Goal: Transaction & Acquisition: Purchase product/service

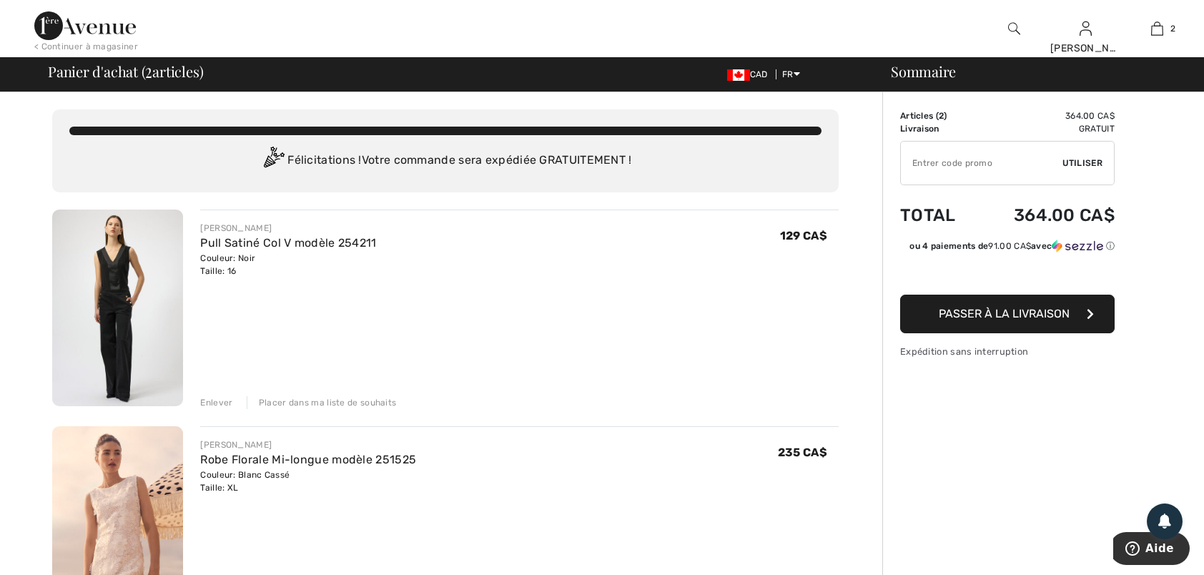
click at [107, 249] on img at bounding box center [117, 307] width 131 height 197
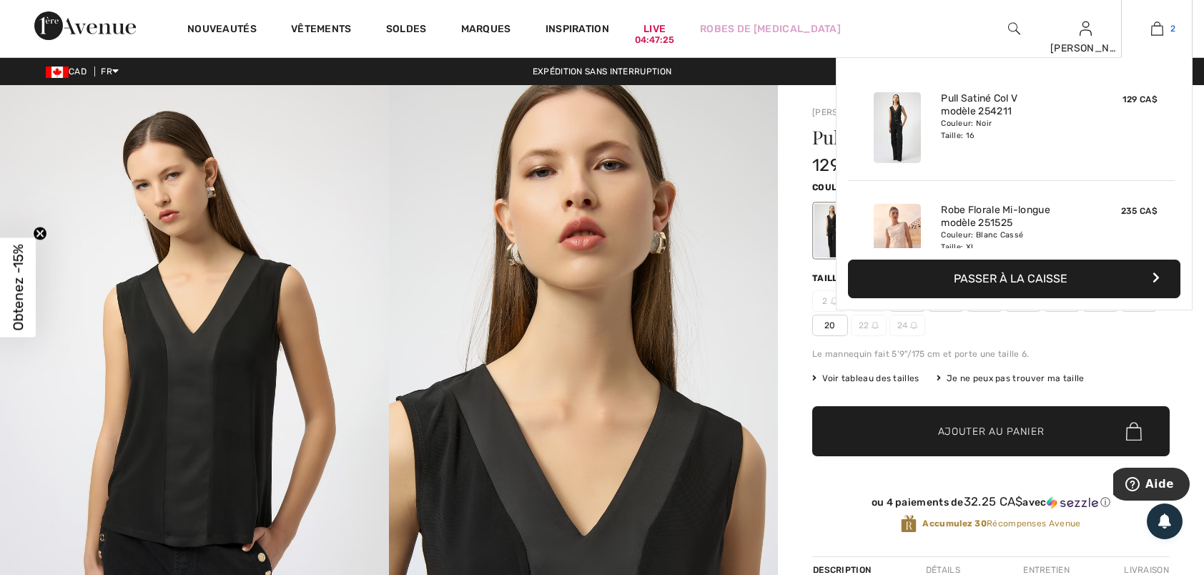
click at [1160, 31] on img at bounding box center [1157, 28] width 12 height 17
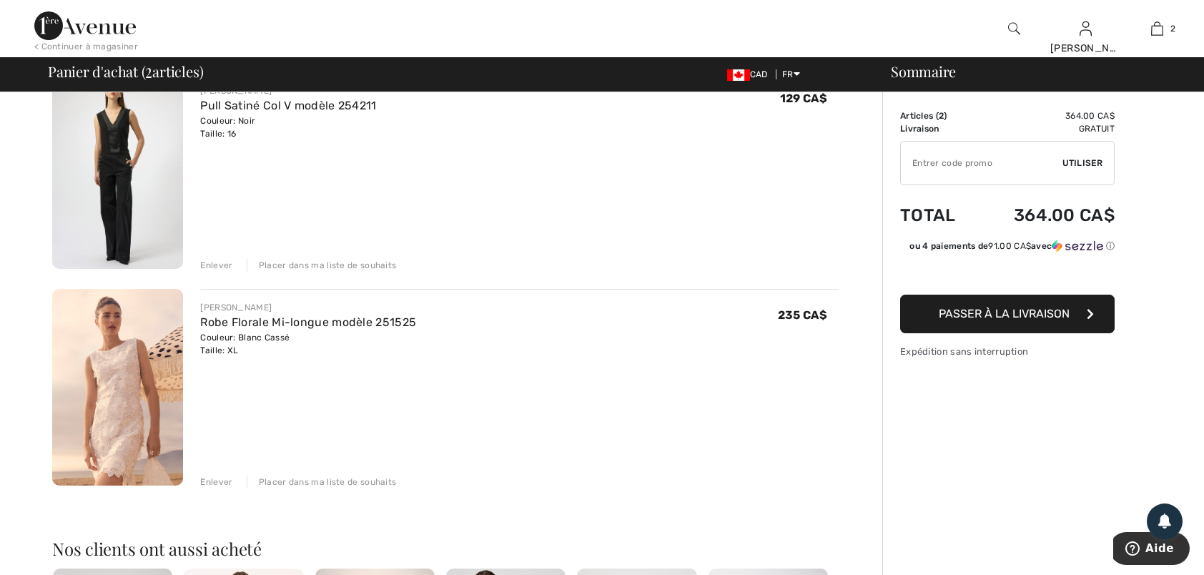
scroll to position [143, 0]
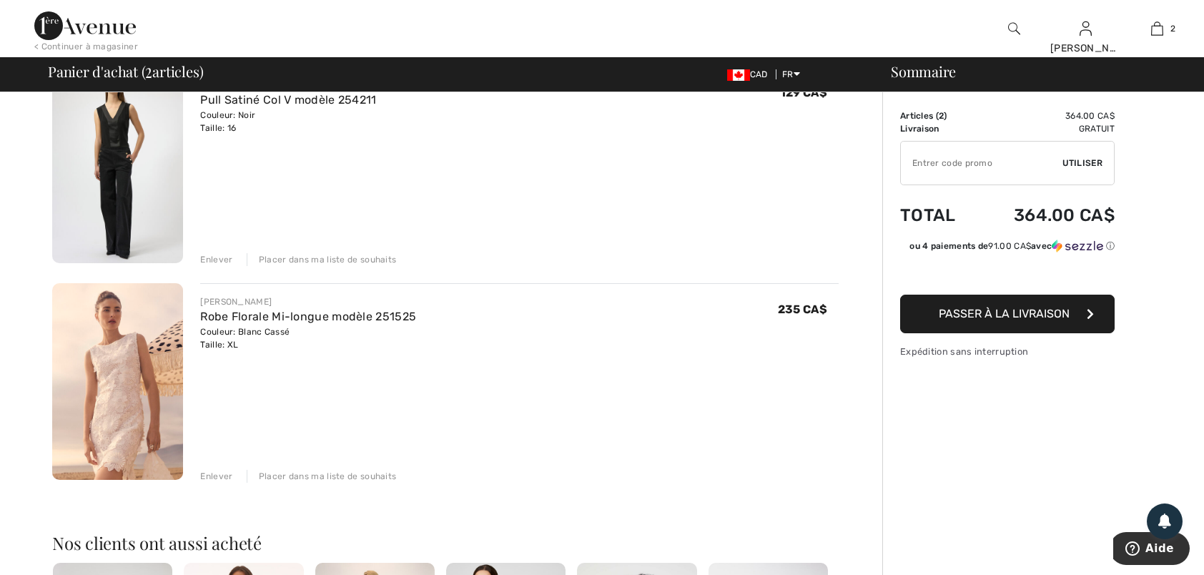
click at [972, 307] on span "Passer à la livraison" at bounding box center [1004, 314] width 131 height 14
click at [919, 154] on input "TEXT" at bounding box center [982, 163] width 162 height 43
click at [927, 157] on input "TEXT" at bounding box center [982, 163] width 162 height 43
type input "GC005041948"
click at [1088, 159] on span "Utiliser" at bounding box center [1082, 163] width 40 height 13
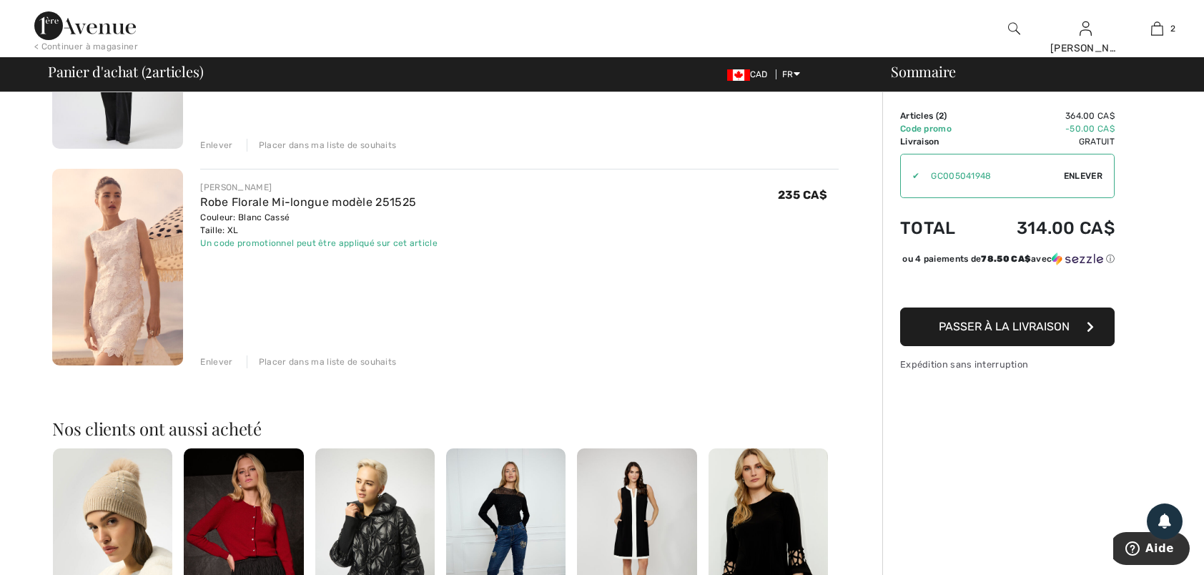
scroll to position [286, 0]
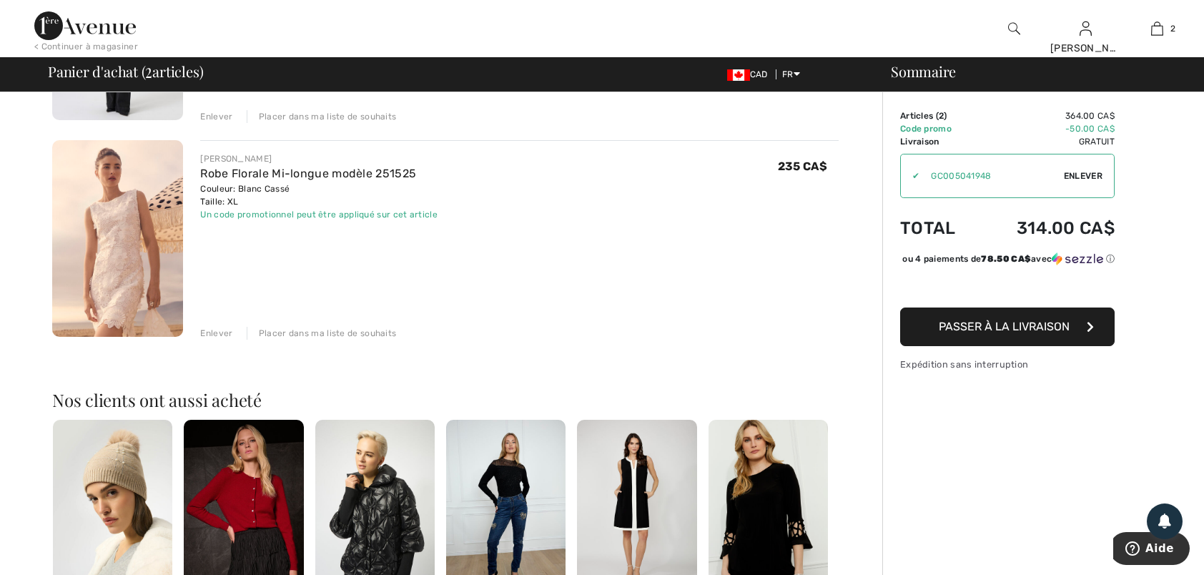
drag, startPoint x: 1029, startPoint y: 332, endPoint x: 973, endPoint y: 324, distance: 57.1
click at [1032, 332] on span "Passer à la livraison" at bounding box center [1004, 327] width 131 height 14
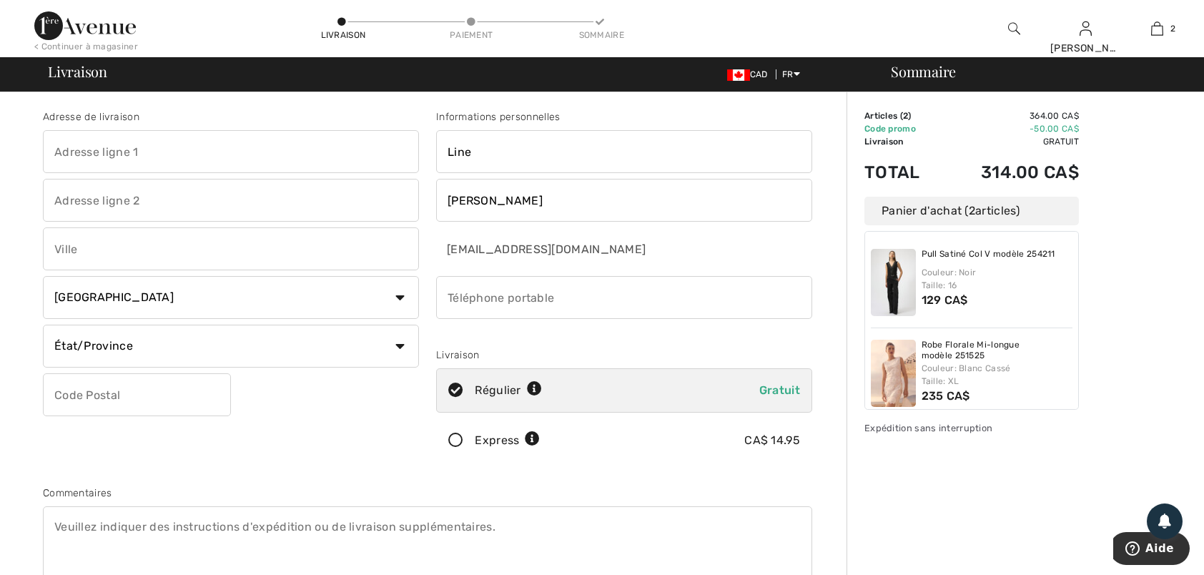
click at [131, 159] on input "text" at bounding box center [231, 151] width 376 height 43
type input "44 Gauvin Ouest C.P.1578"
type input "SAINT-JEAN-DE-DIEU"
select select "QC"
type input "G0L3M0"
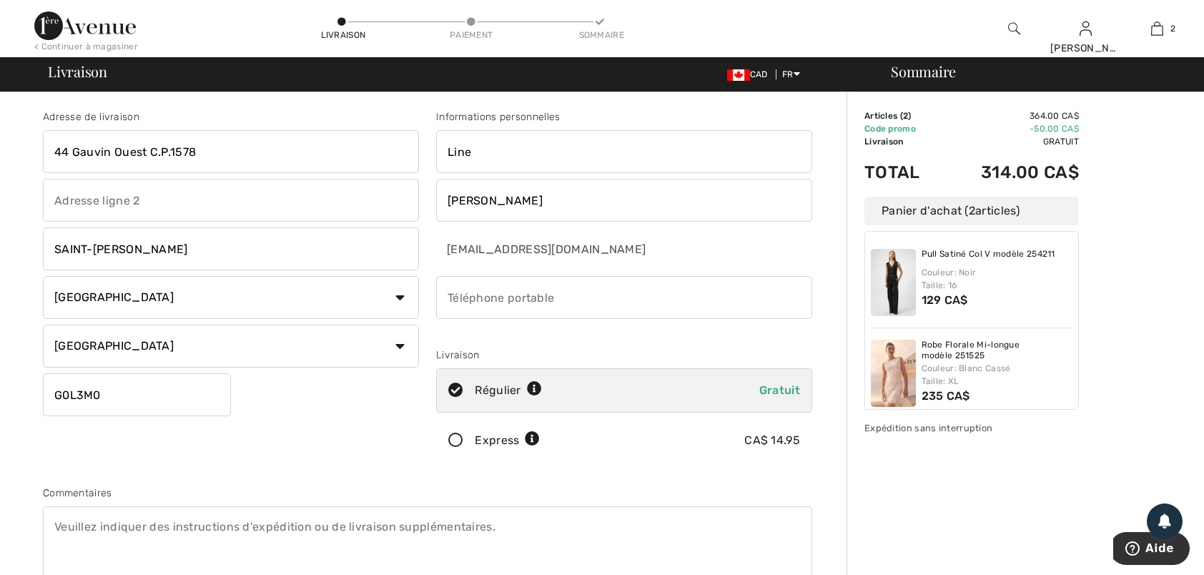
type input "4188942877"
click at [455, 441] on icon at bounding box center [456, 440] width 38 height 15
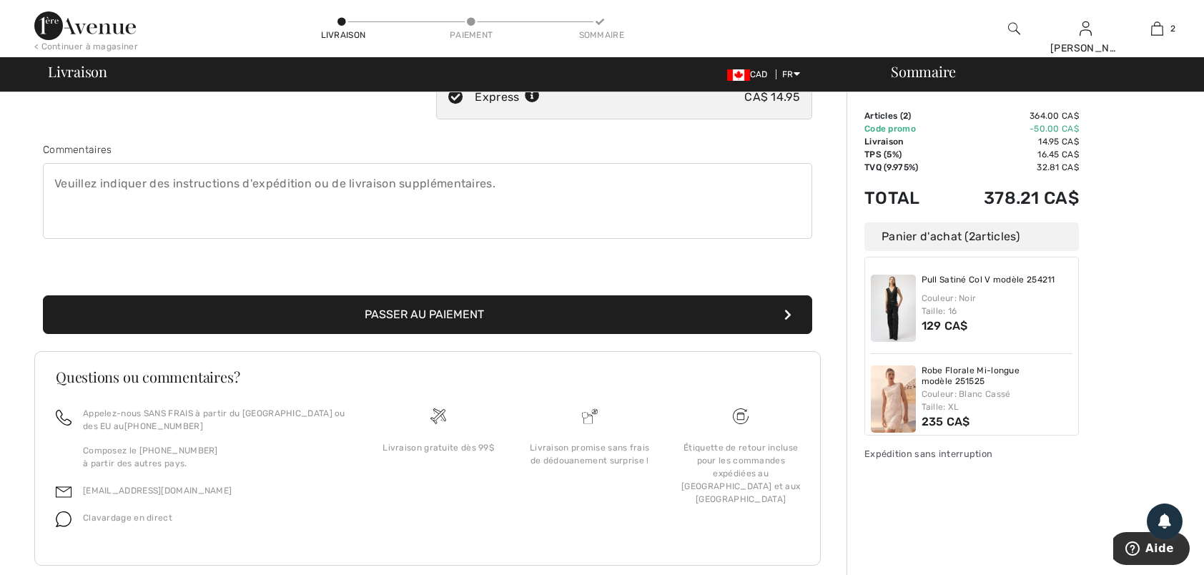
scroll to position [357, 0]
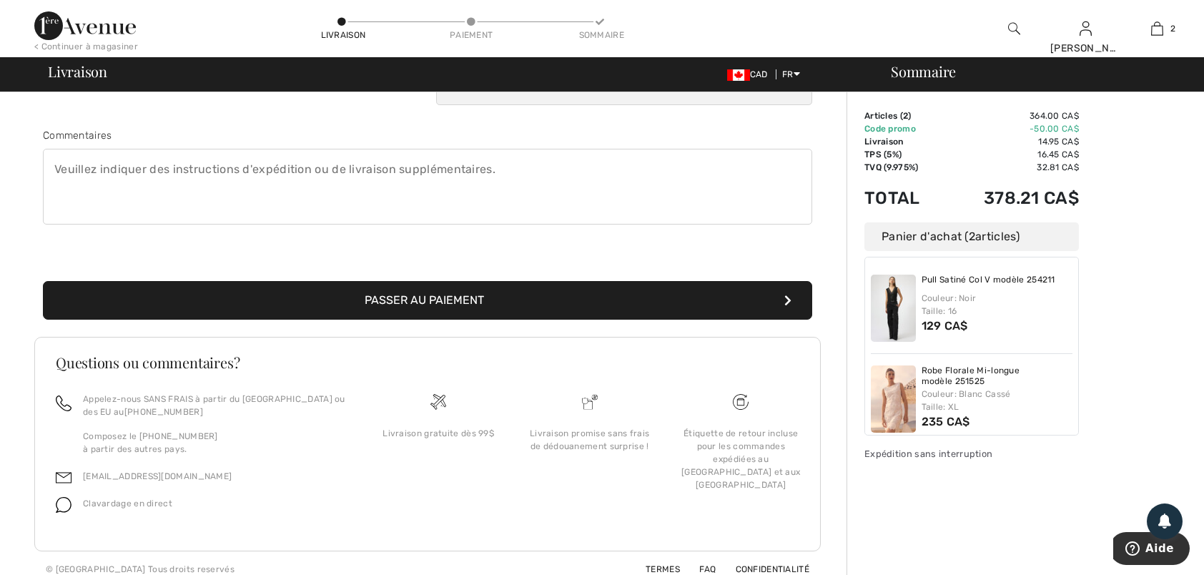
click at [449, 293] on button "Passer au paiement" at bounding box center [427, 300] width 769 height 39
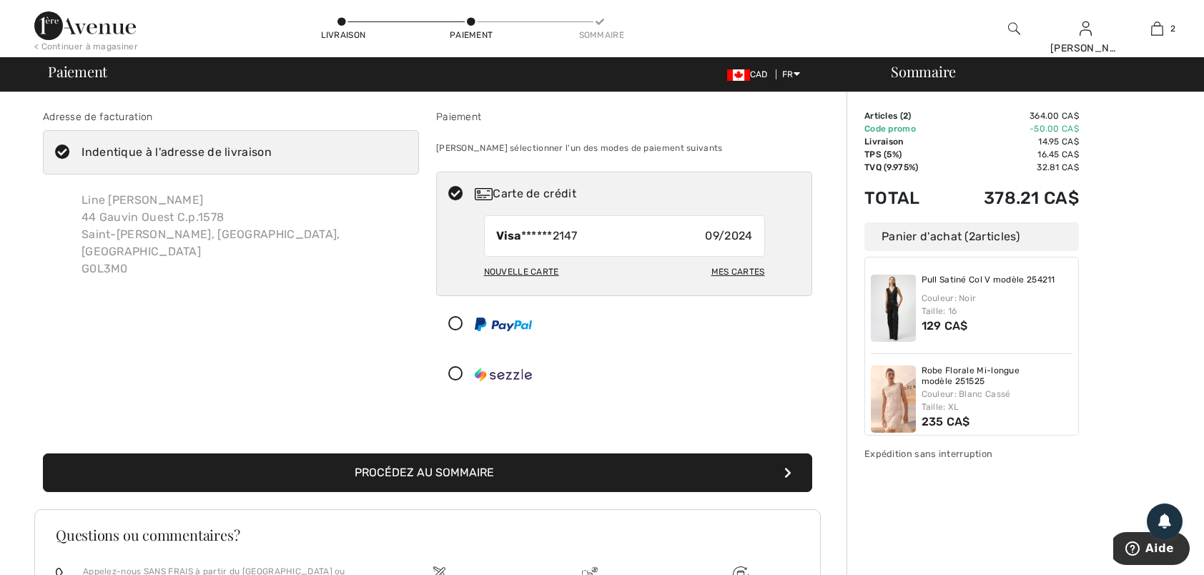
click at [472, 466] on button "Procédez au sommaire" at bounding box center [427, 472] width 769 height 39
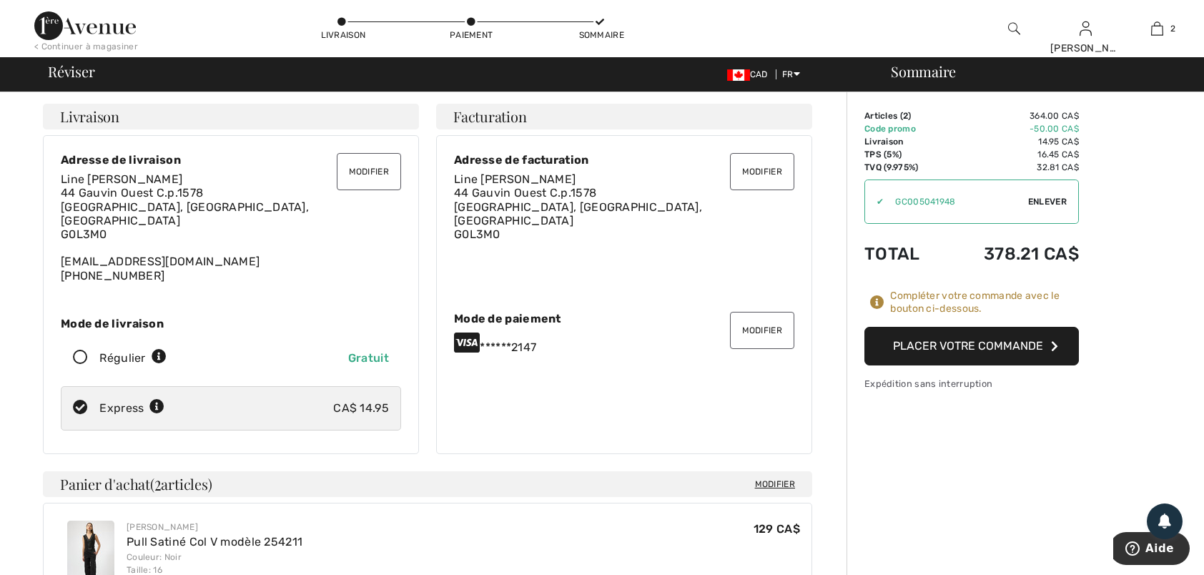
click at [947, 350] on button "Placer votre commande" at bounding box center [971, 346] width 214 height 39
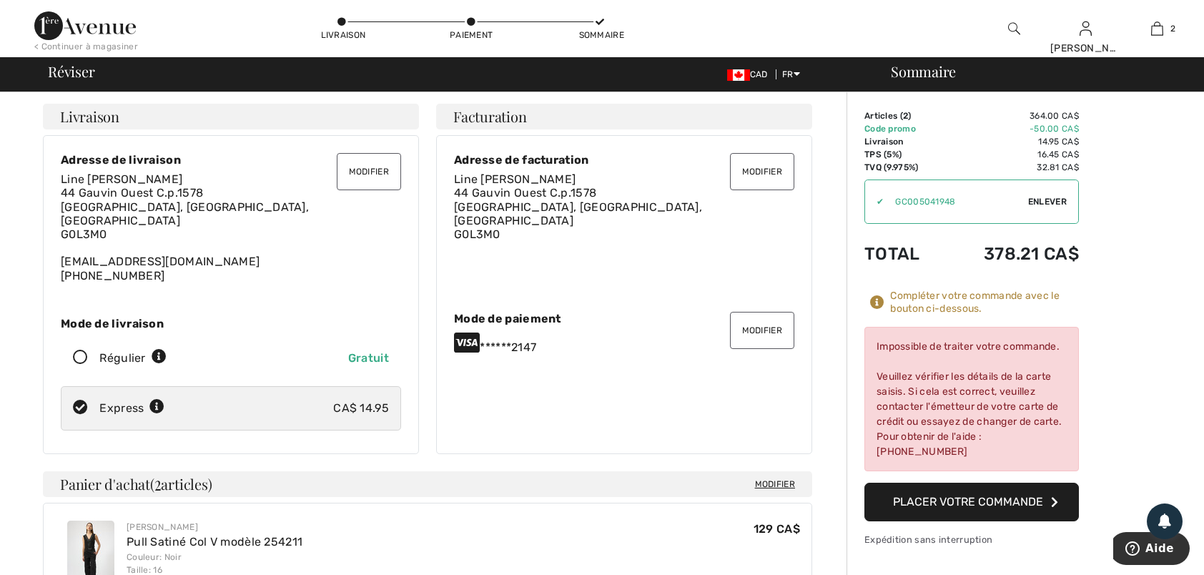
click at [650, 428] on div "Modifier Adresse de facturation Line [PERSON_NAME] [STREET_ADDRESS] Modifier Mo…" at bounding box center [624, 294] width 376 height 319
click at [753, 319] on button "Modifier" at bounding box center [762, 330] width 64 height 37
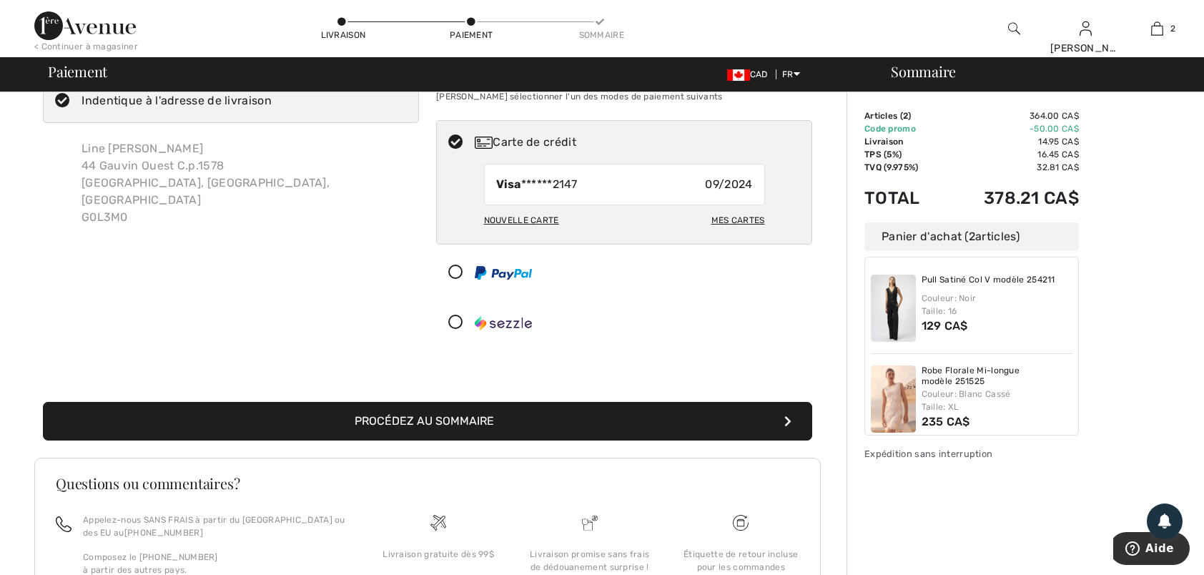
click at [738, 219] on div "Mes cartes" at bounding box center [738, 220] width 54 height 24
radio input "true"
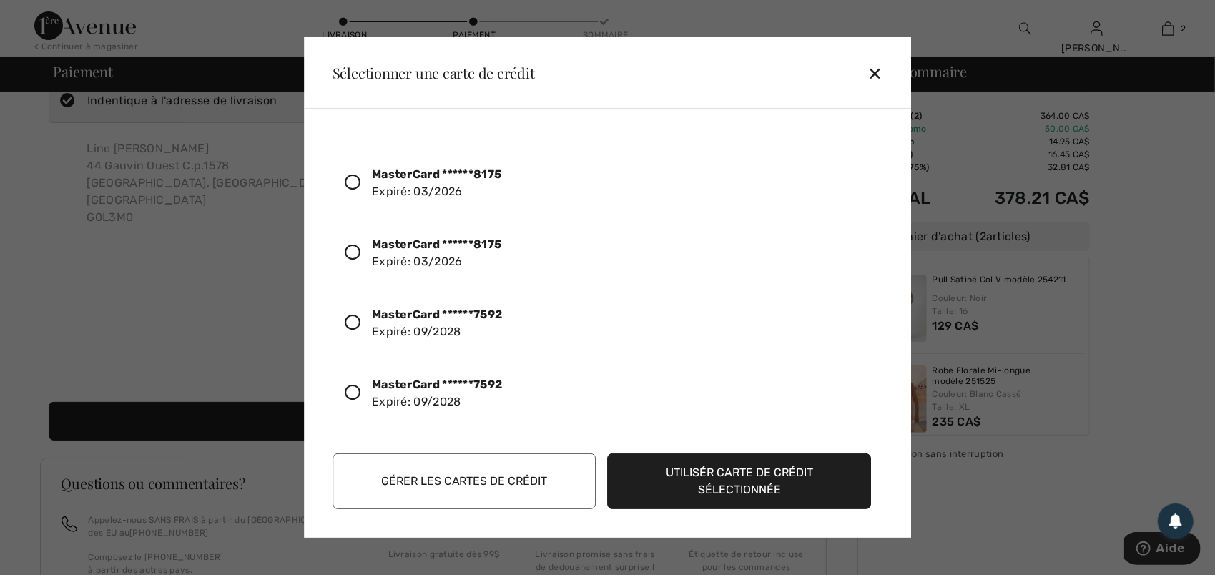
scroll to position [357, 0]
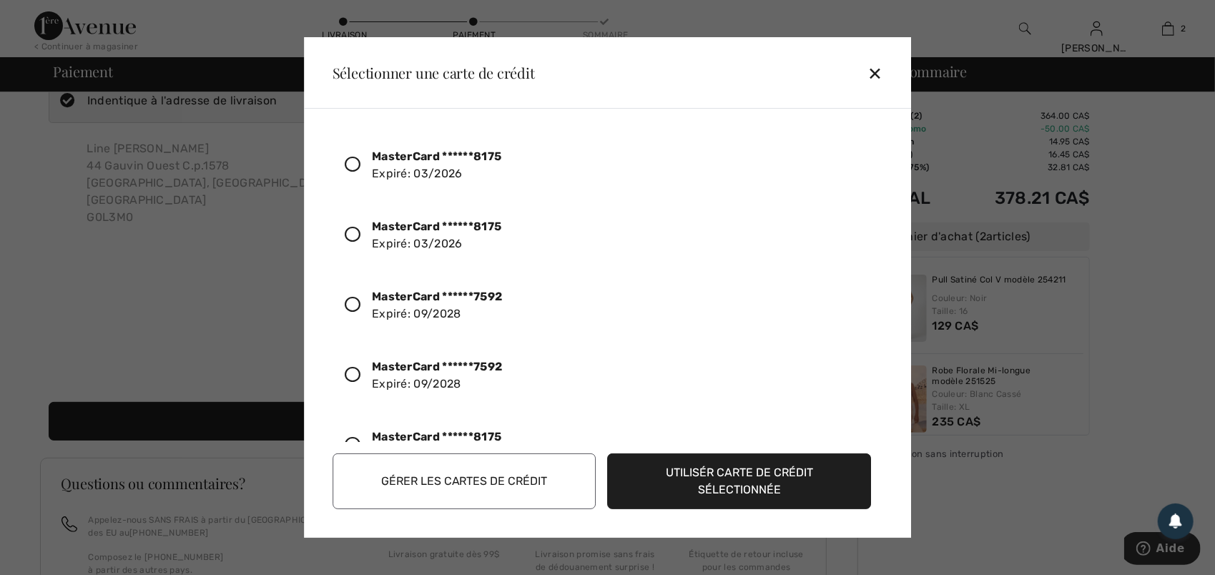
click at [353, 297] on icon at bounding box center [353, 305] width 16 height 16
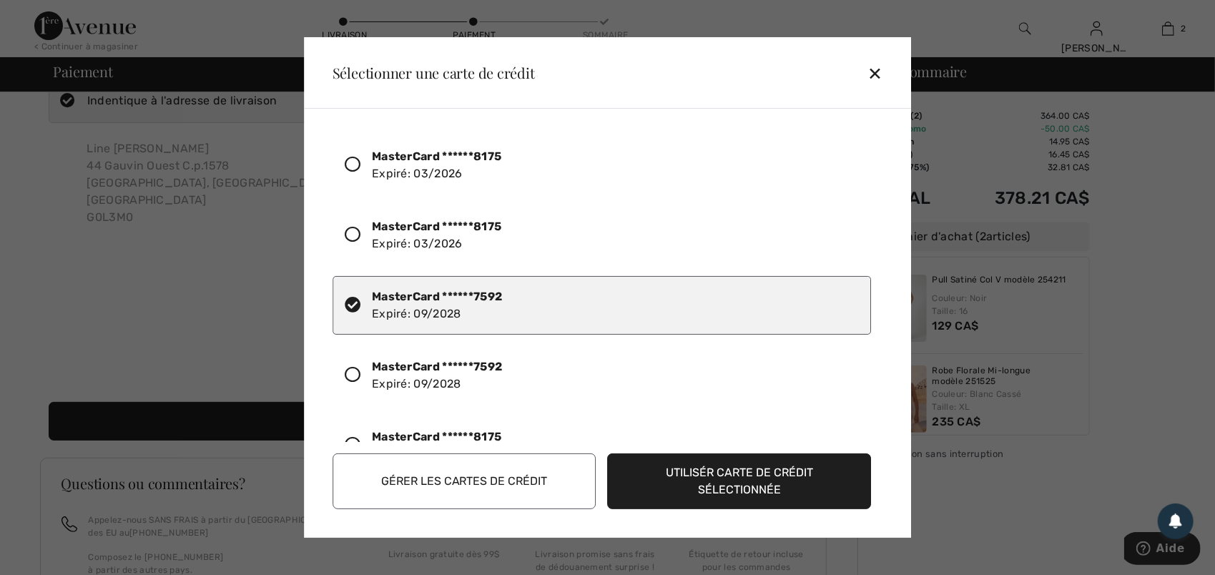
click at [721, 469] on button "Utilisér carte de crédit sélectionnée" at bounding box center [740, 481] width 264 height 56
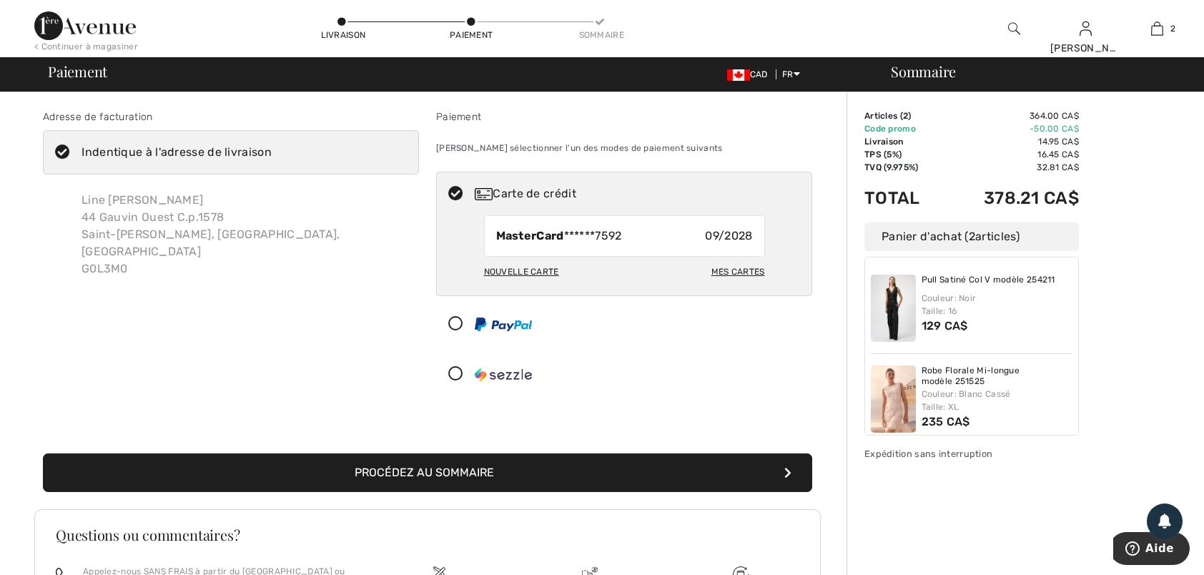
click at [429, 464] on button "Procédez au sommaire" at bounding box center [427, 472] width 769 height 39
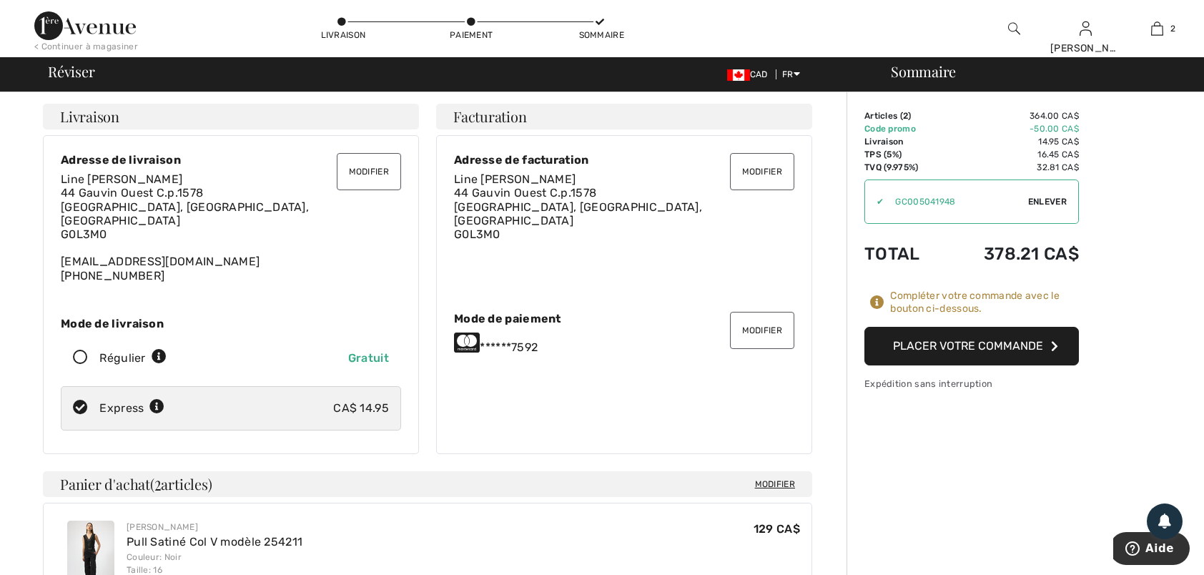
click at [921, 336] on button "Placer votre commande" at bounding box center [971, 346] width 214 height 39
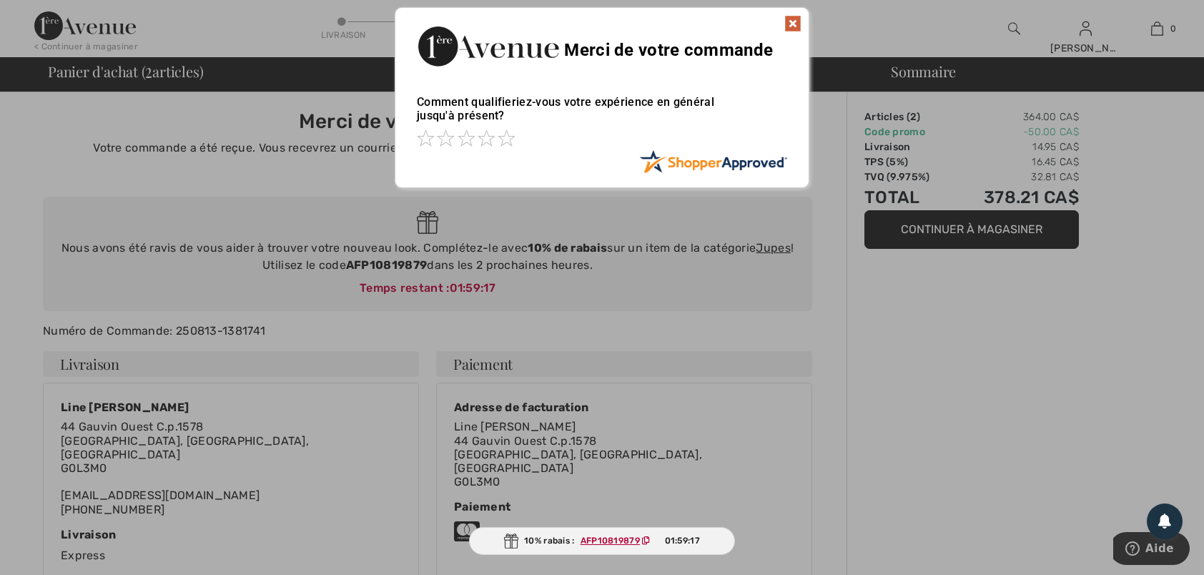
click at [794, 20] on img at bounding box center [792, 23] width 17 height 17
